Goal: Information Seeking & Learning: Learn about a topic

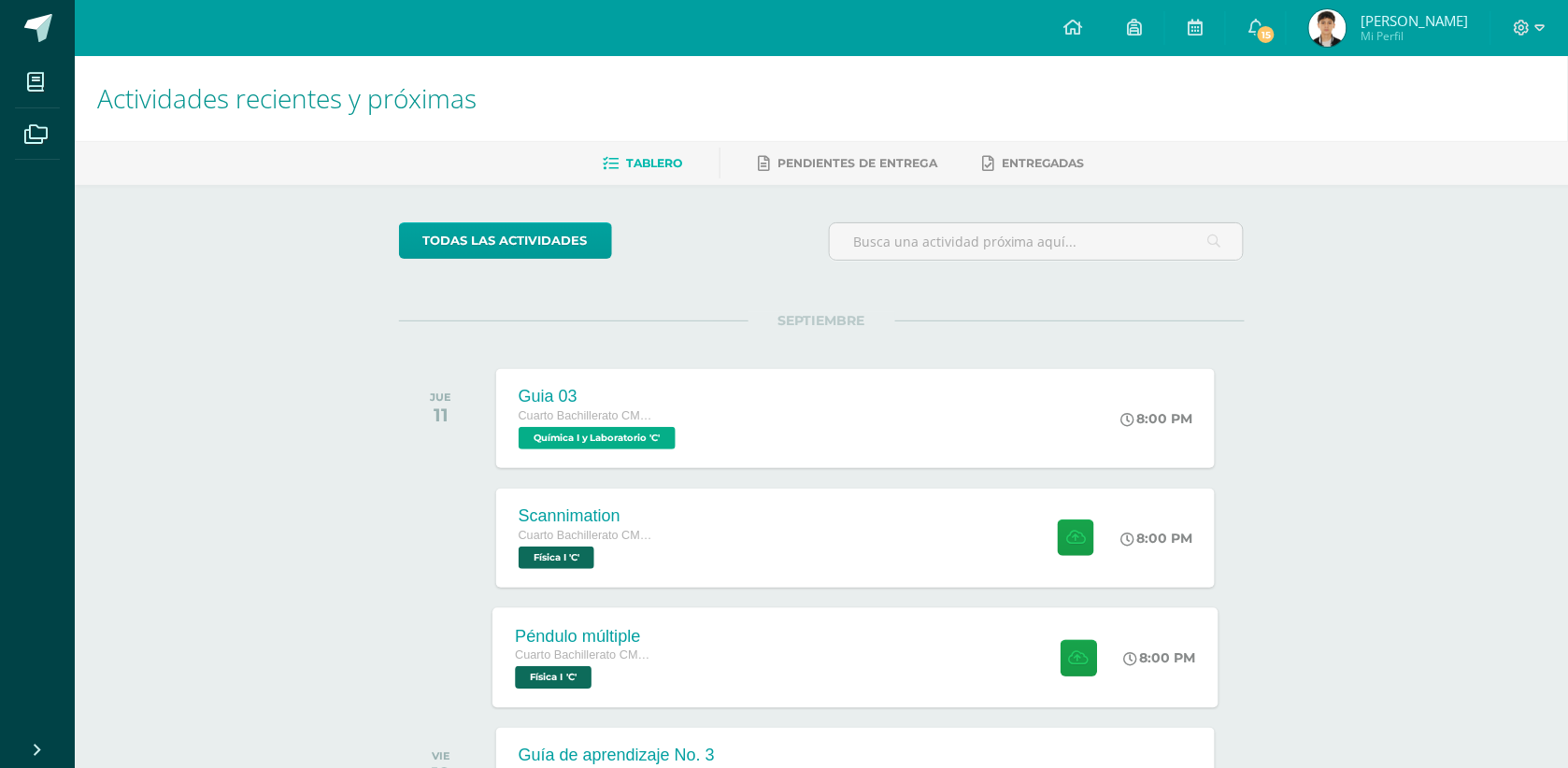
click at [642, 654] on span "Cuarto Bachillerato CMP Bachillerato en CCLL con Orientación en Computación" at bounding box center [585, 655] width 142 height 13
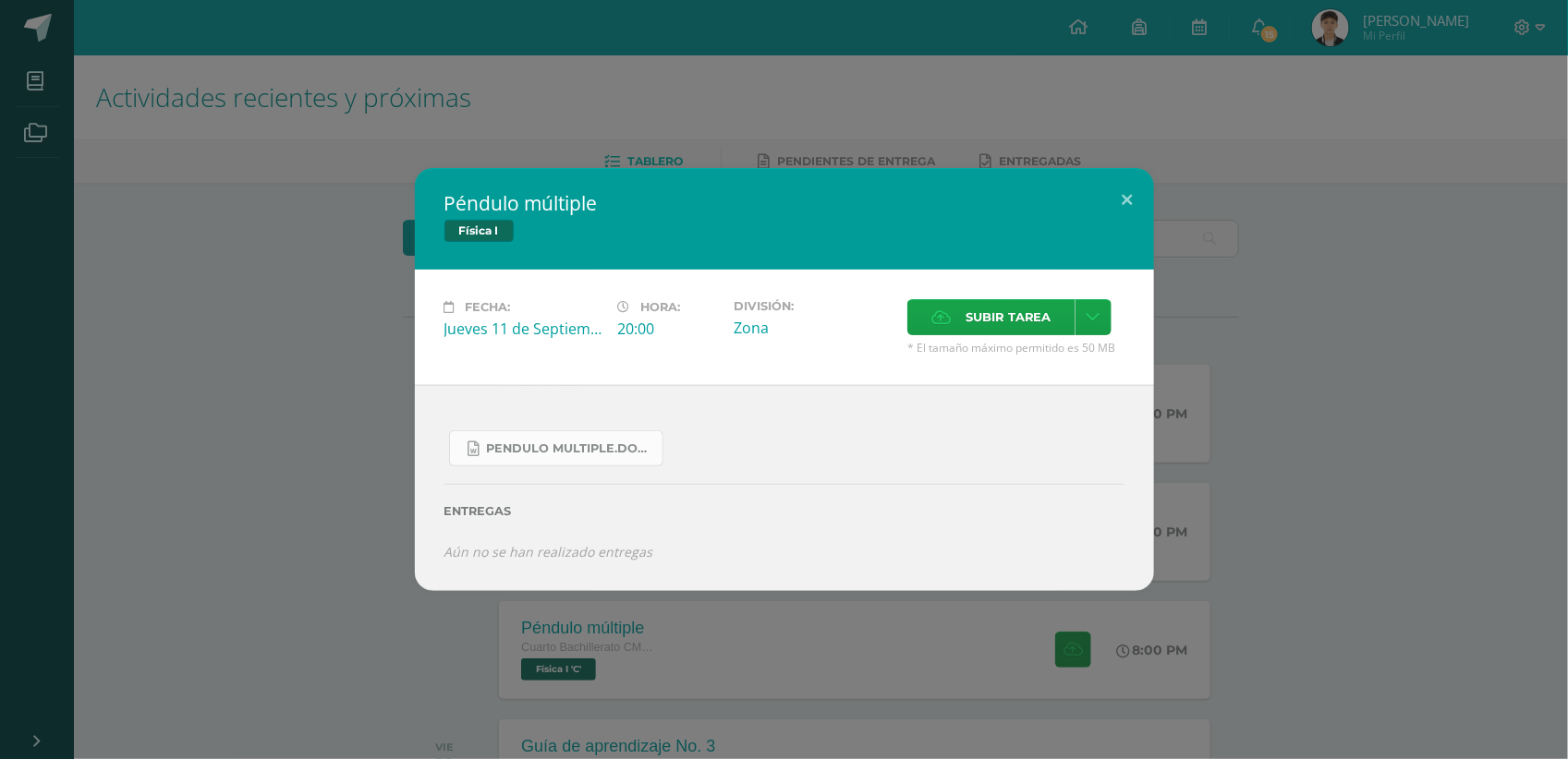
click at [615, 444] on span "Pendulo multiple.docx" at bounding box center [570, 449] width 166 height 15
click at [966, 321] on span "Subir tarea" at bounding box center [1008, 316] width 86 height 34
click at [0, 0] on input "Subir tarea" at bounding box center [0, 0] width 0 height 0
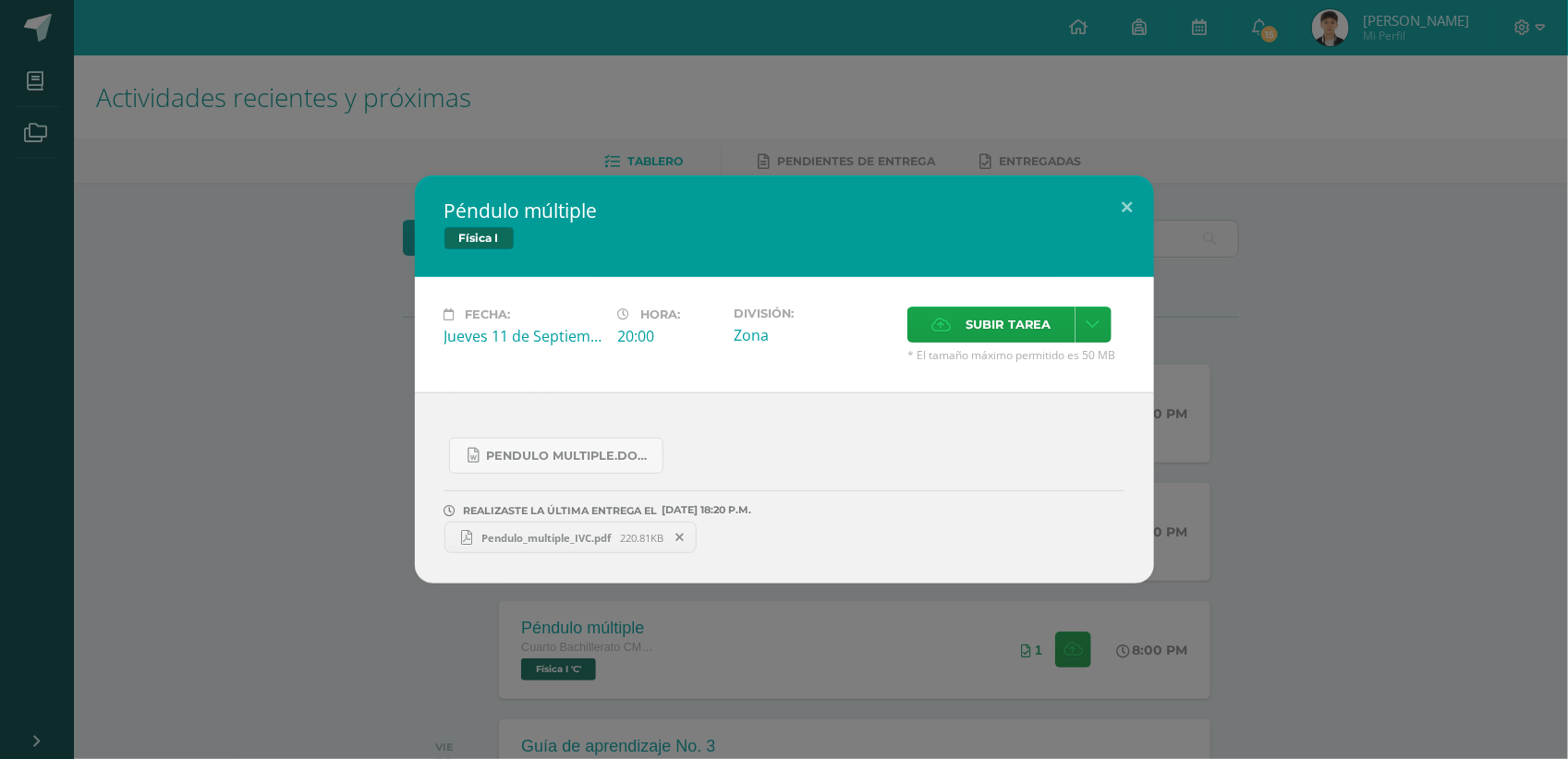
click at [551, 538] on span "Pendulo_multiple_IVC.pdf" at bounding box center [546, 537] width 148 height 14
click at [727, 224] on div "Péndulo múltiple Física I" at bounding box center [784, 225] width 739 height 101
click at [678, 148] on div "Péndulo múltiple Física I Fecha: [DATE] Hora: 20:00 División: Zona" at bounding box center [784, 380] width 1568 height 759
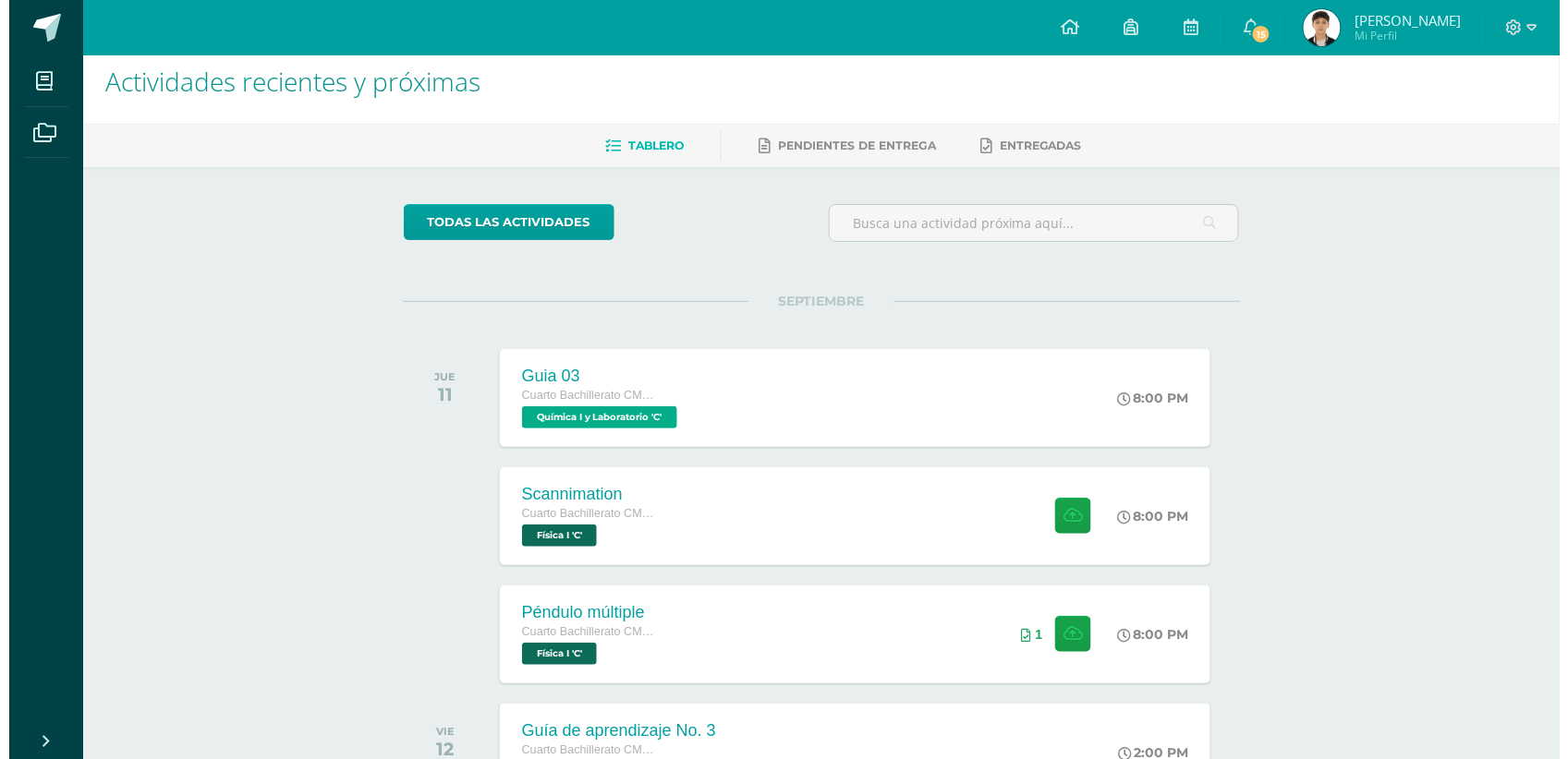
scroll to position [17, 0]
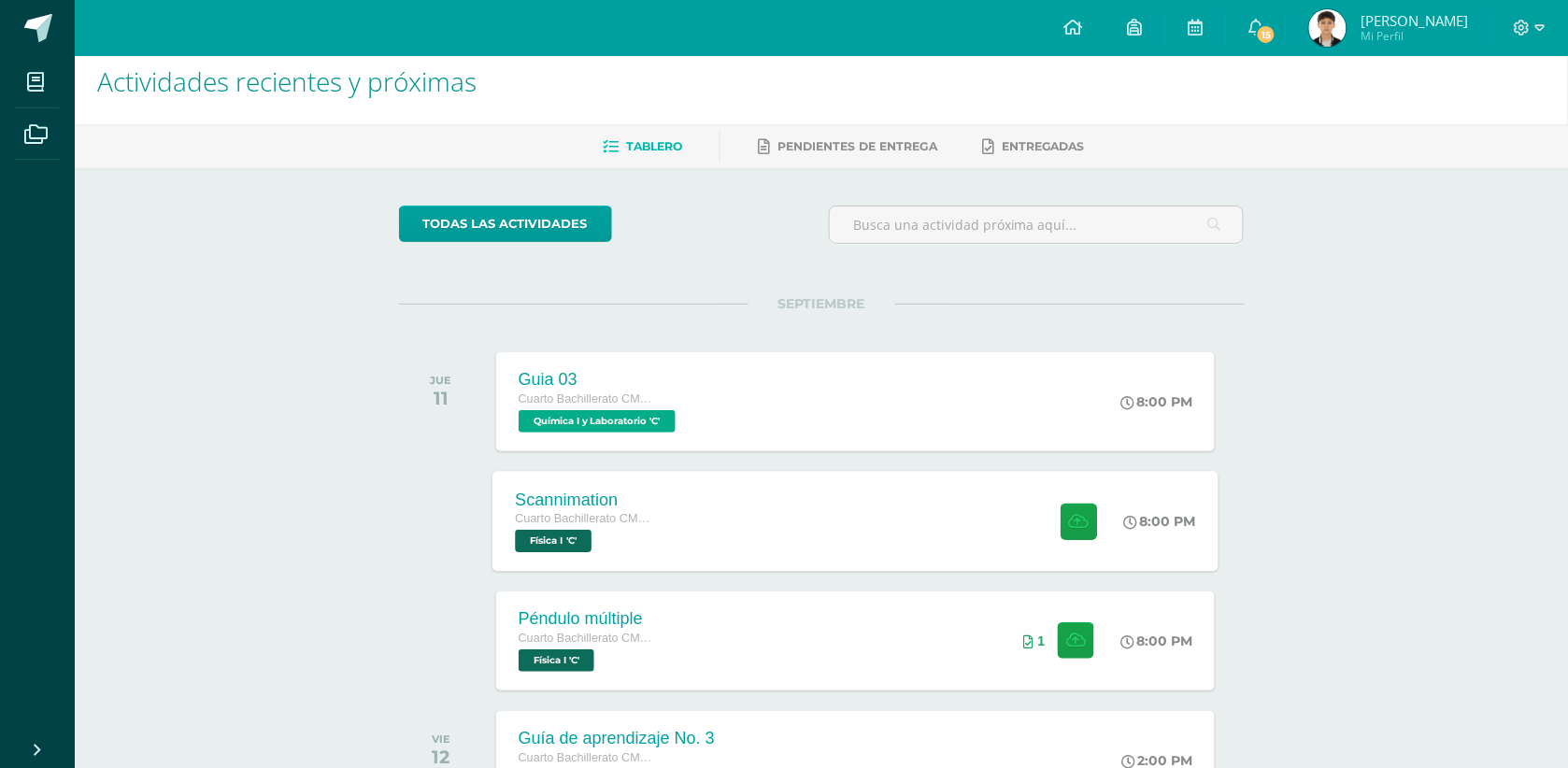
click at [748, 506] on div "Scannimation Cuarto Bachillerato CMP Bachillerato en CCLL con Orientación en Co…" at bounding box center [855, 521] width 726 height 100
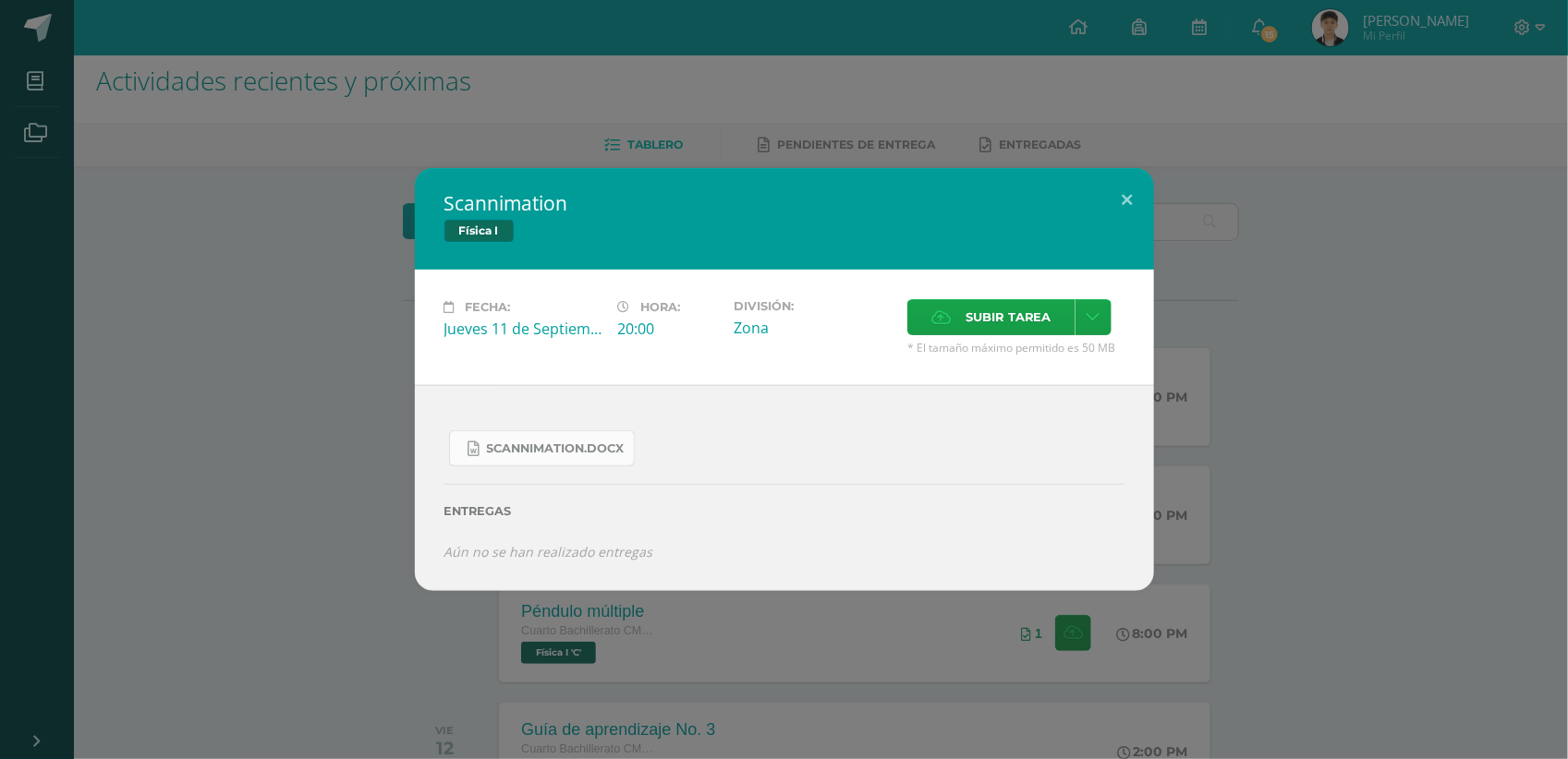
click at [570, 444] on span "Scannimation.docx" at bounding box center [556, 449] width 137 height 15
